Goal: Task Accomplishment & Management: Use online tool/utility

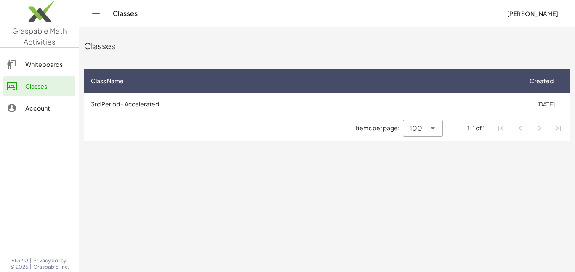
click at [547, 19] on button "[PERSON_NAME]" at bounding box center [532, 13] width 65 height 15
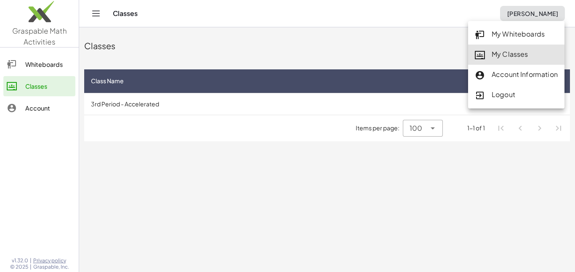
click at [539, 53] on div "My Classes" at bounding box center [516, 54] width 83 height 11
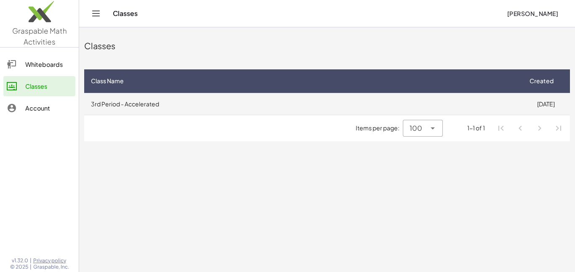
click at [490, 99] on td "3rd Period - Accelerated" at bounding box center [302, 104] width 437 height 22
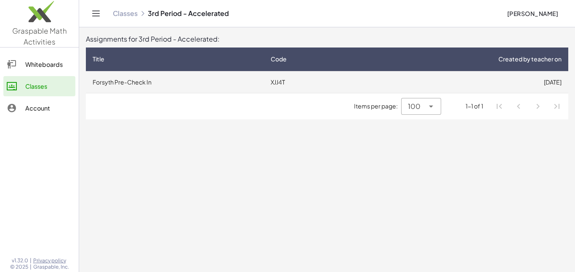
click at [497, 84] on td "9/2/2025" at bounding box center [463, 82] width 210 height 22
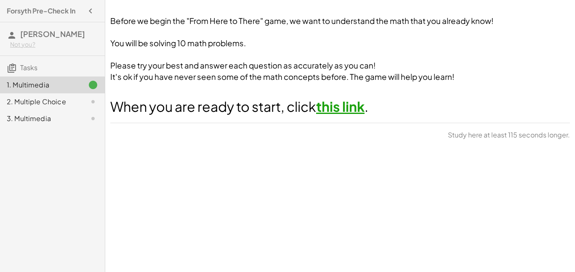
click at [353, 112] on link "this link" at bounding box center [340, 106] width 48 height 17
